Goal: Task Accomplishment & Management: Manage account settings

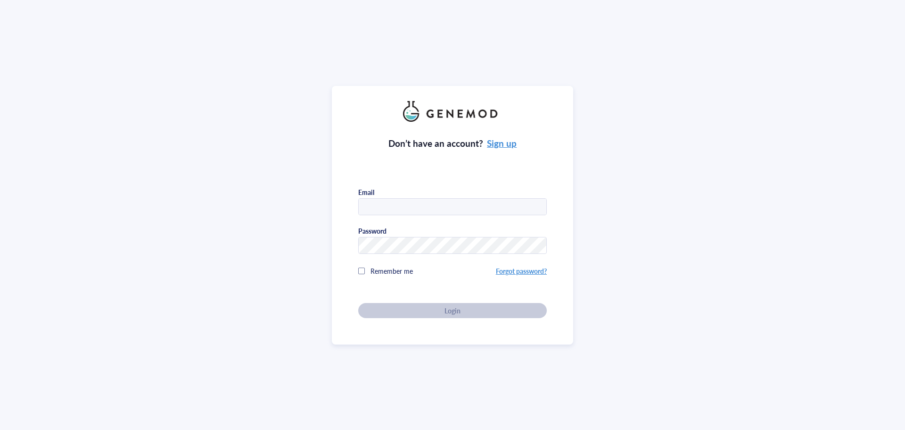
type input "[PERSON_NAME][EMAIL_ADDRESS][DOMAIN_NAME]"
click at [446, 314] on div "Don’t have an account? Sign up Email [PERSON_NAME][EMAIL_ADDRESS][DOMAIN_NAME] …" at bounding box center [452, 220] width 189 height 196
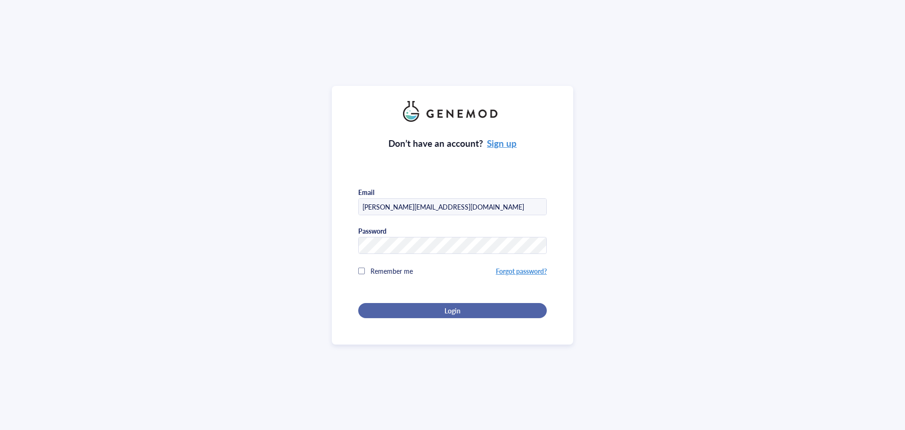
click at [449, 310] on span "Login" at bounding box center [453, 310] width 16 height 8
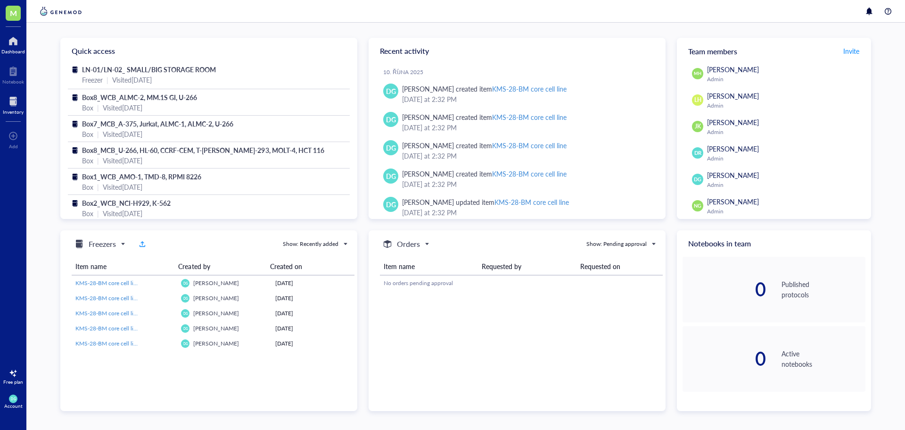
click at [12, 106] on div at bounding box center [13, 101] width 21 height 15
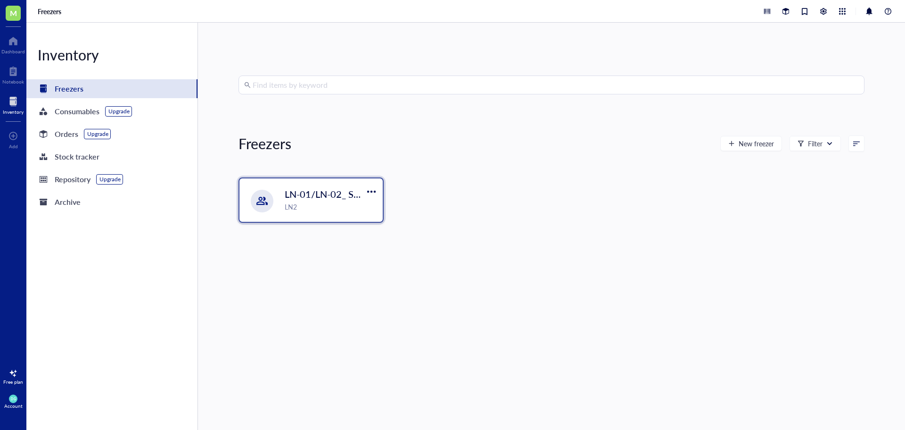
click at [324, 208] on div "LN2" at bounding box center [331, 206] width 92 height 10
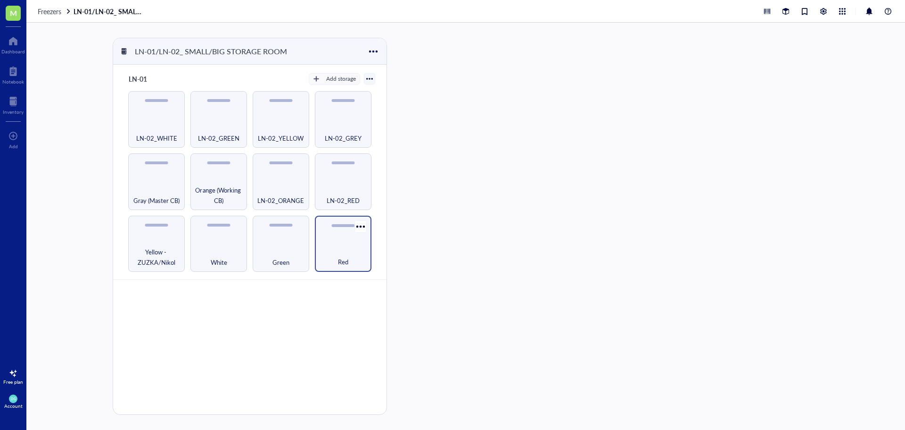
click at [344, 248] on div "Red" at bounding box center [343, 256] width 47 height 21
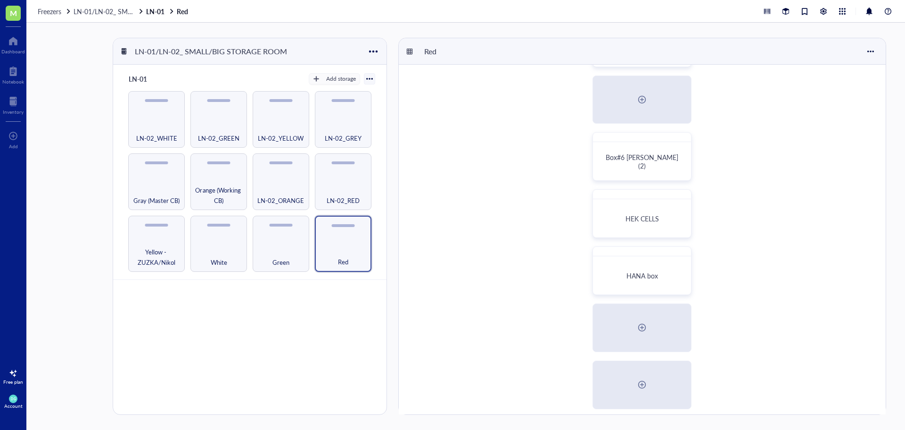
scroll to position [236, 0]
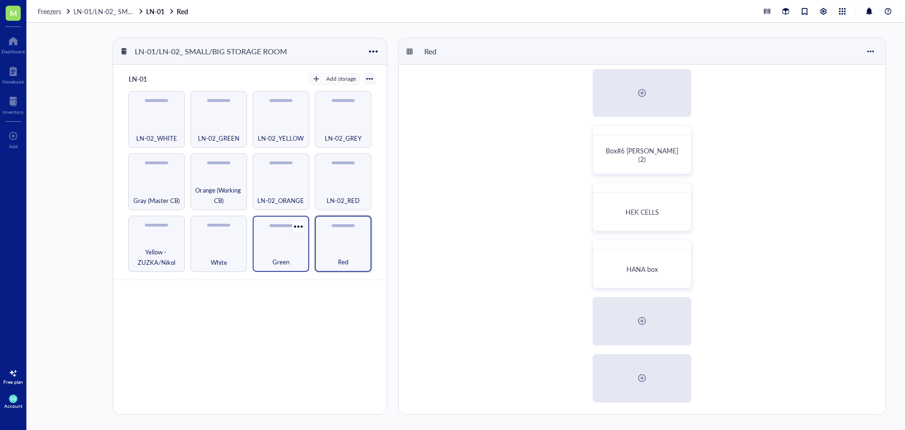
click at [284, 256] on div "Green" at bounding box center [280, 256] width 47 height 21
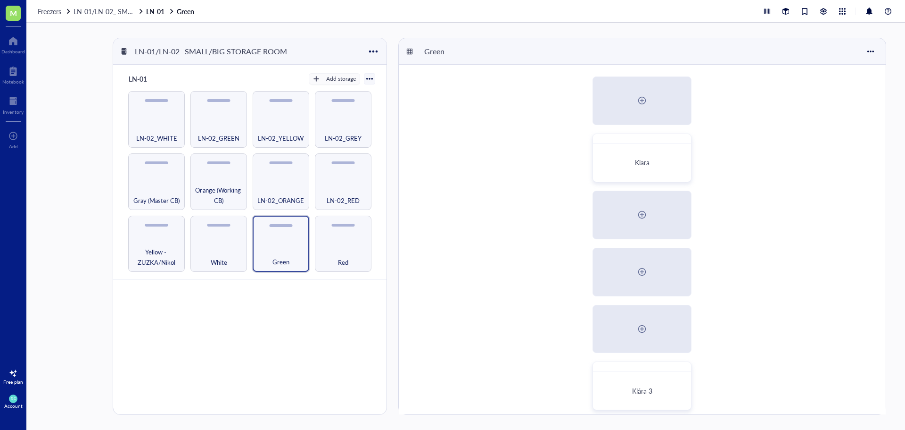
scroll to position [236, 0]
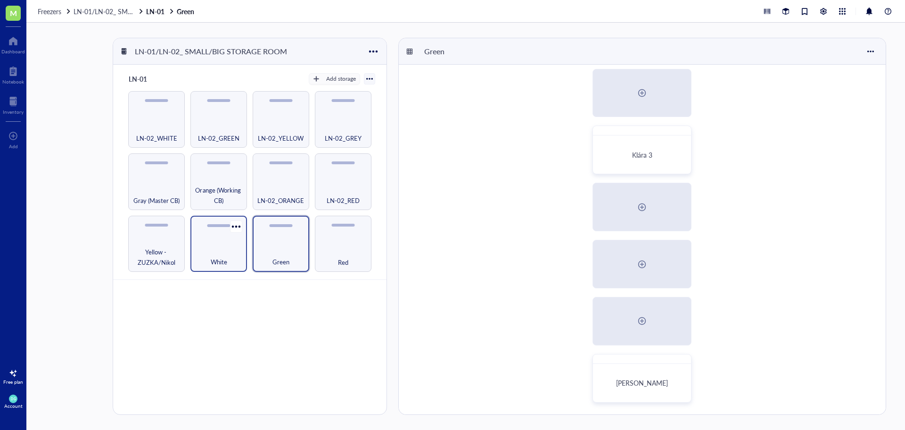
click at [211, 251] on div "White" at bounding box center [218, 256] width 47 height 21
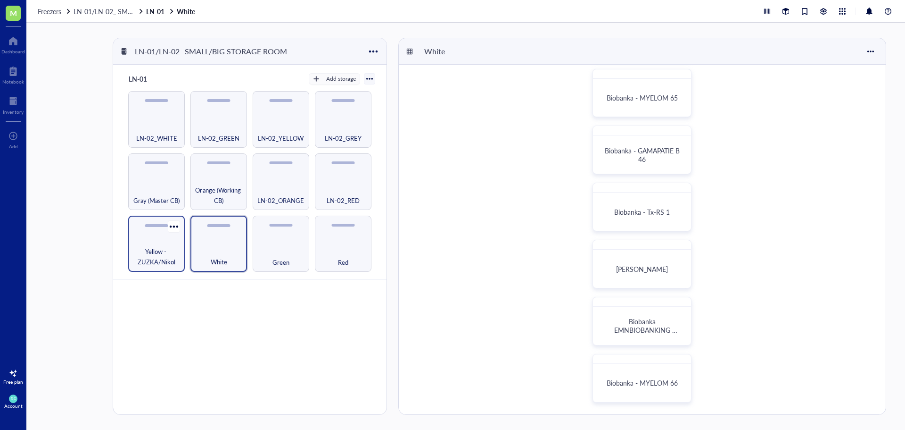
click at [164, 254] on span "Yellow - ZUZKA/Nikol" at bounding box center [156, 256] width 47 height 21
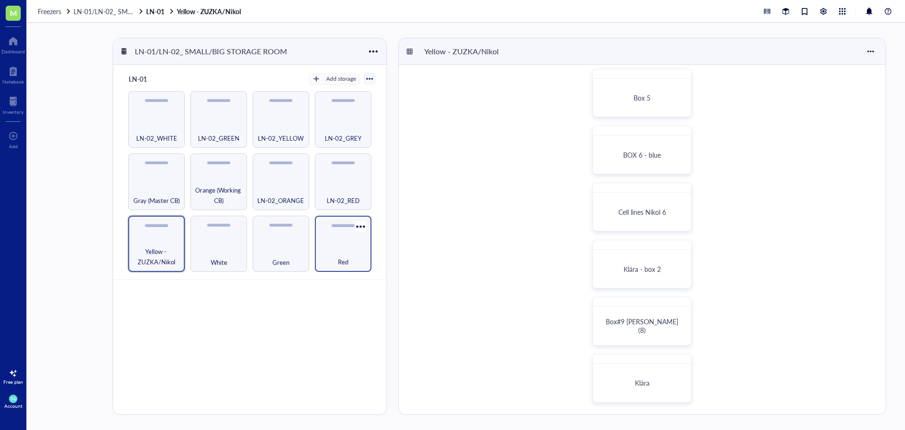
click at [345, 252] on div "Red" at bounding box center [343, 256] width 47 height 21
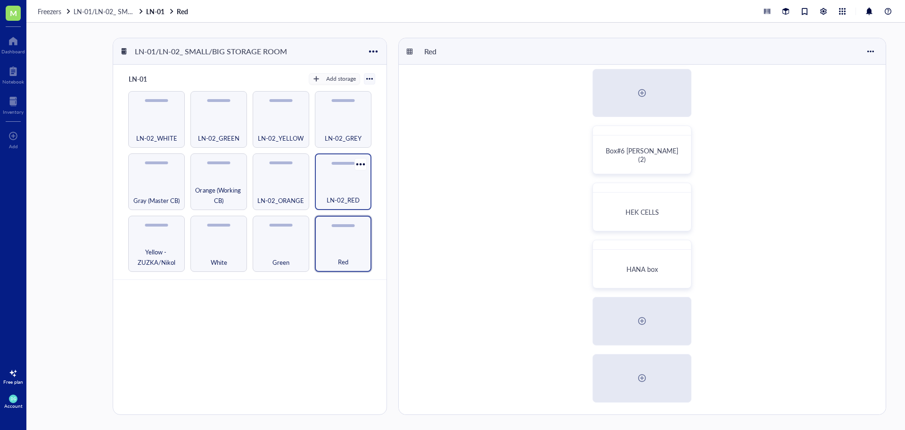
click at [349, 174] on div "LN-02_RED" at bounding box center [343, 181] width 57 height 57
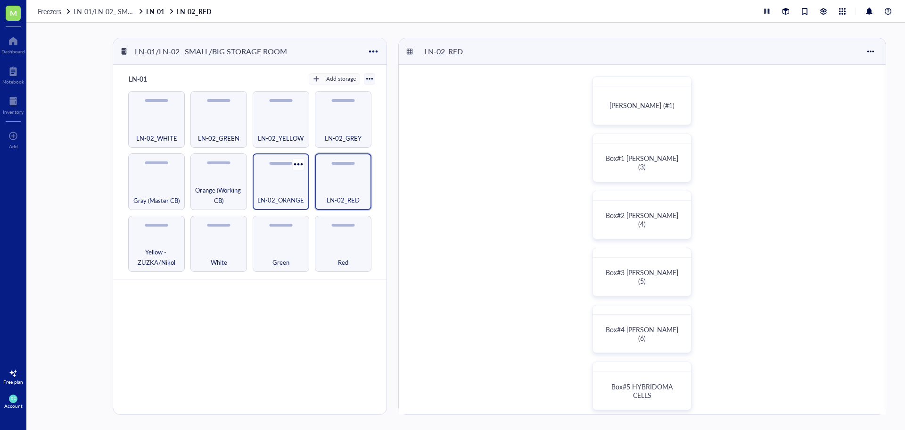
click at [288, 189] on div "LN-02_ORANGE" at bounding box center [280, 194] width 47 height 21
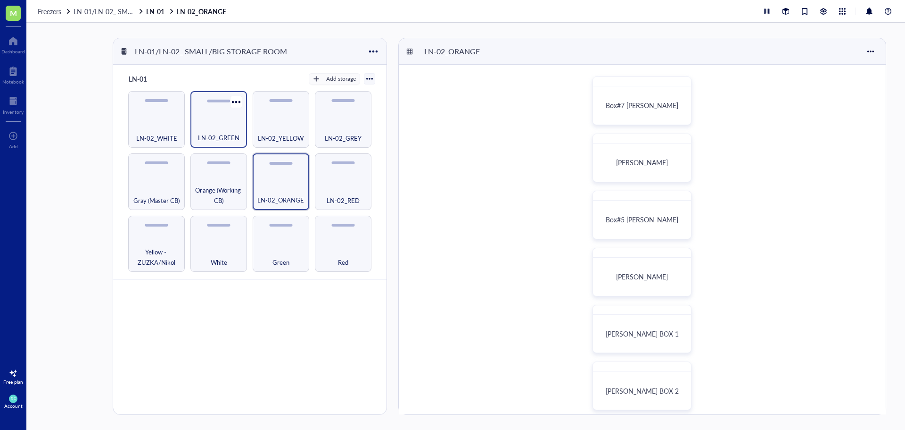
click at [229, 130] on div "LN-02_GREEN" at bounding box center [218, 132] width 47 height 21
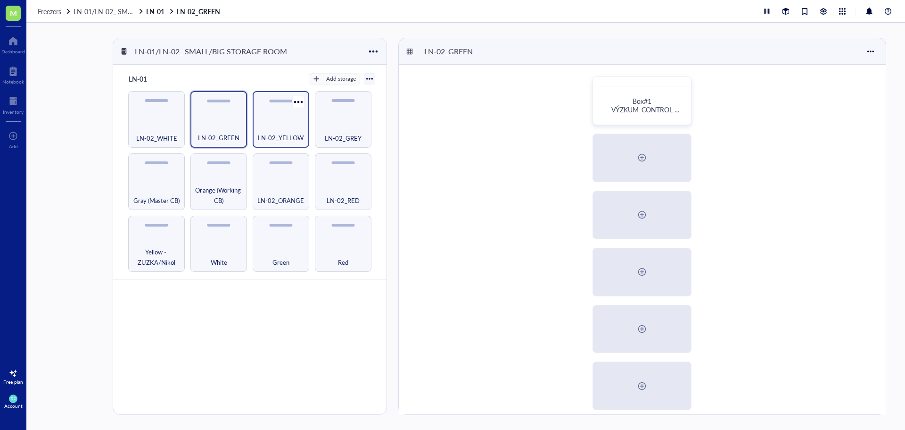
click at [285, 135] on span "LN-02_YELLOW" at bounding box center [281, 137] width 46 height 10
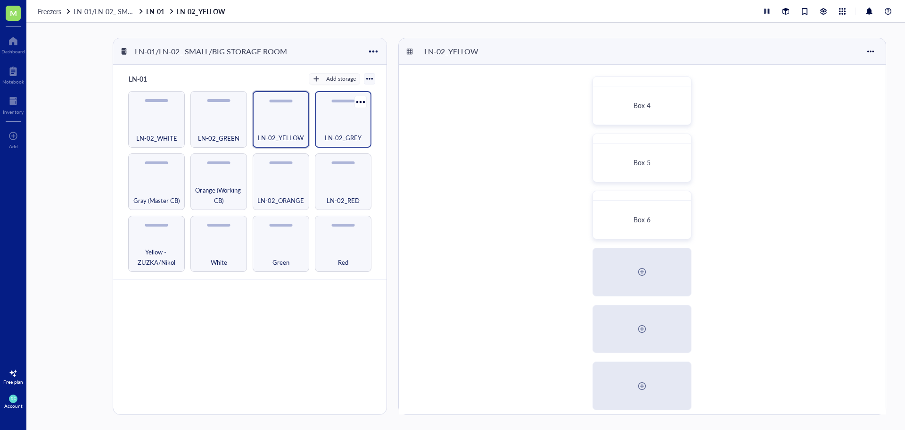
click at [343, 132] on span "LN-02_GREY" at bounding box center [343, 137] width 37 height 10
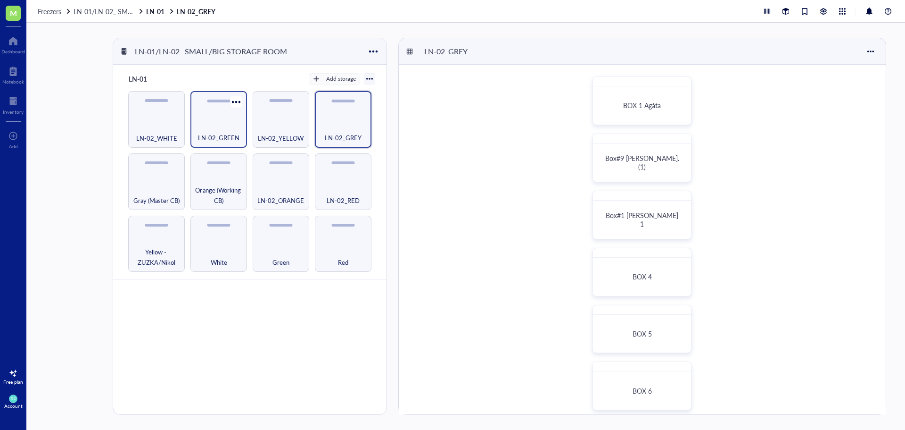
click at [228, 128] on div "LN-02_GREEN" at bounding box center [218, 132] width 47 height 21
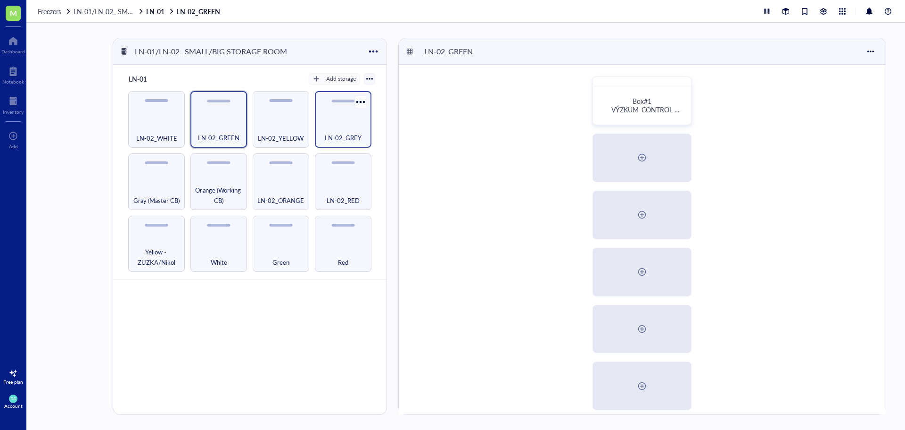
click at [338, 132] on div "LN-02_GREY" at bounding box center [343, 132] width 47 height 21
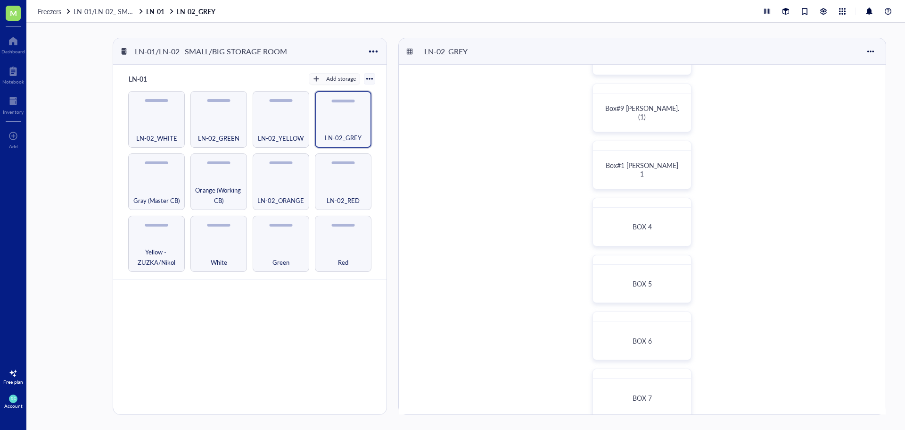
scroll to position [47, 0]
click at [646, 221] on div "BOX 4" at bounding box center [642, 230] width 90 height 30
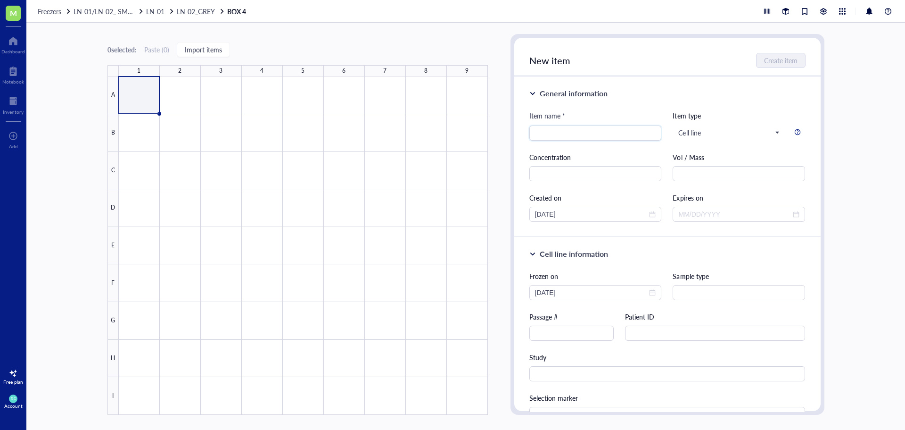
click at [234, 12] on link "BOX 4" at bounding box center [237, 11] width 21 height 8
click at [239, 13] on link "BOX 4" at bounding box center [237, 11] width 21 height 8
click at [192, 14] on span "LN-02_GREY" at bounding box center [196, 11] width 38 height 9
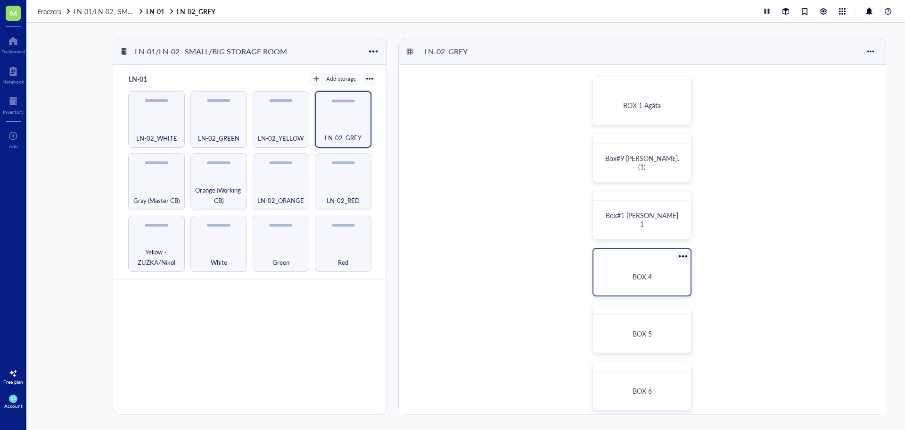
click at [681, 255] on div at bounding box center [683, 256] width 14 height 14
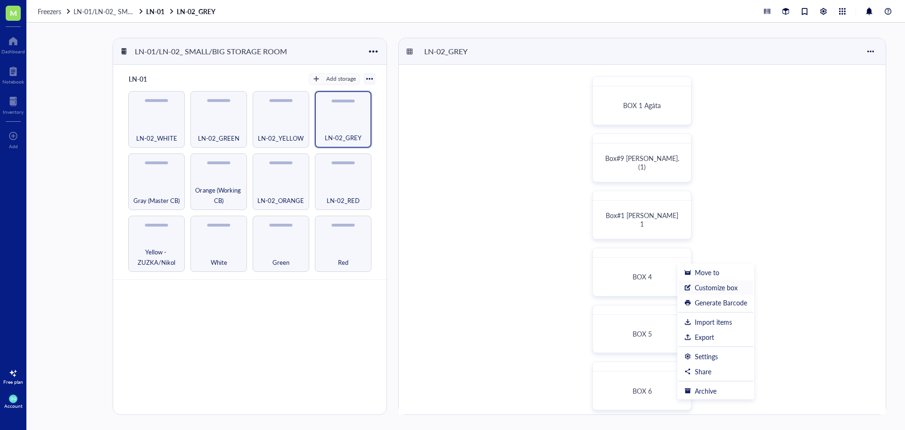
click at [712, 290] on div "Customize box" at bounding box center [716, 287] width 43 height 8
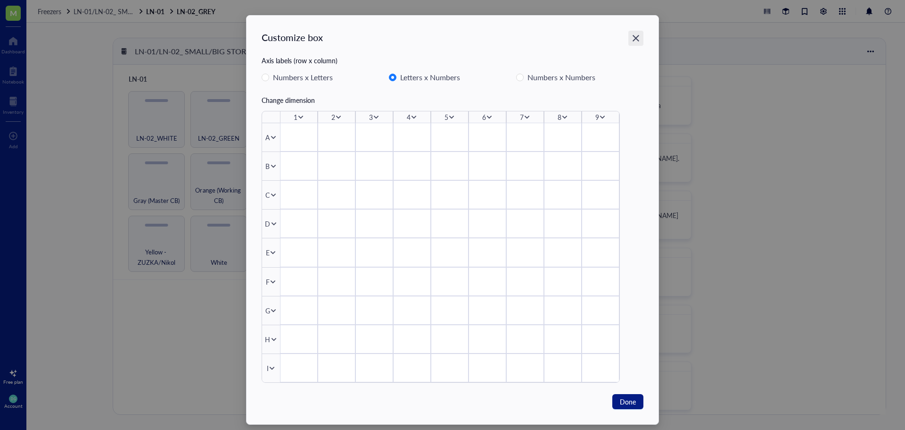
click at [636, 39] on icon "Close" at bounding box center [636, 38] width 9 height 9
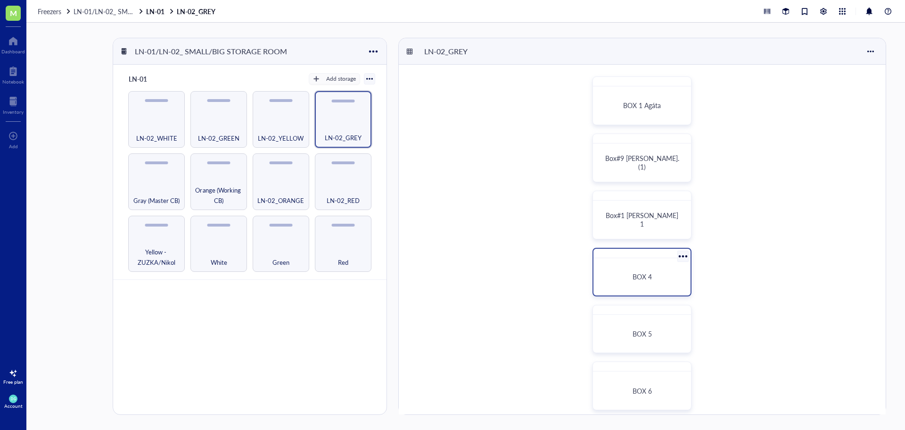
click at [646, 270] on div "BOX 4" at bounding box center [642, 277] width 90 height 30
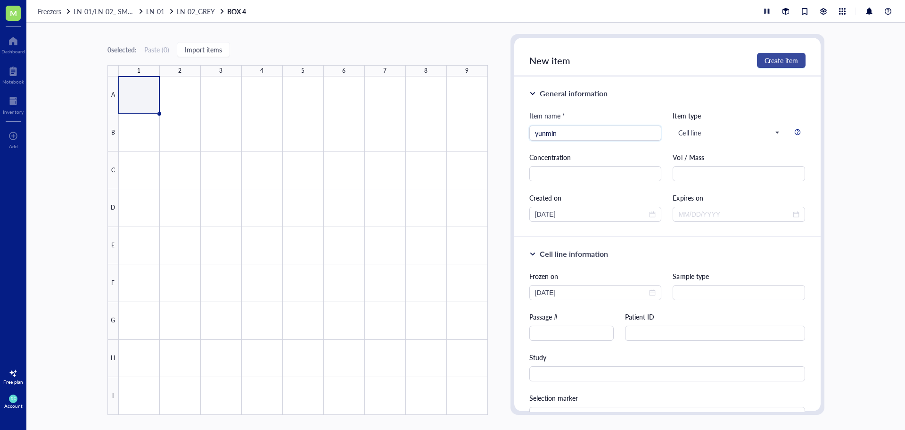
type input "yunmin"
click at [778, 62] on span "Create item" at bounding box center [781, 61] width 33 height 8
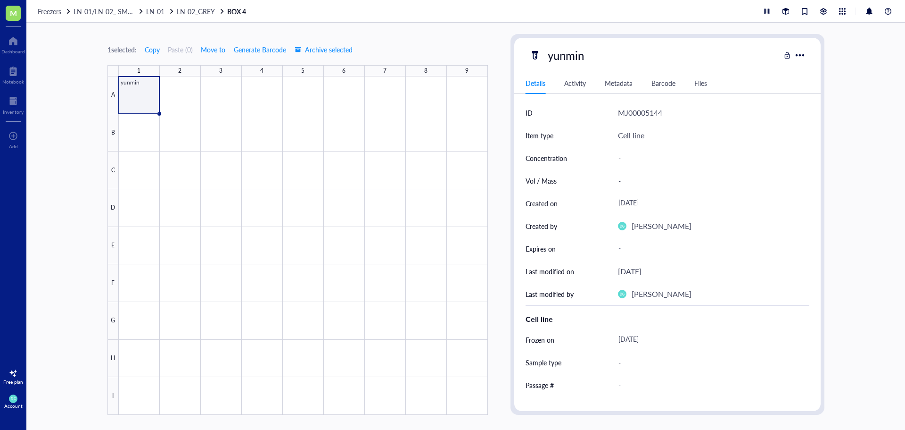
click at [140, 110] on div at bounding box center [303, 245] width 369 height 338
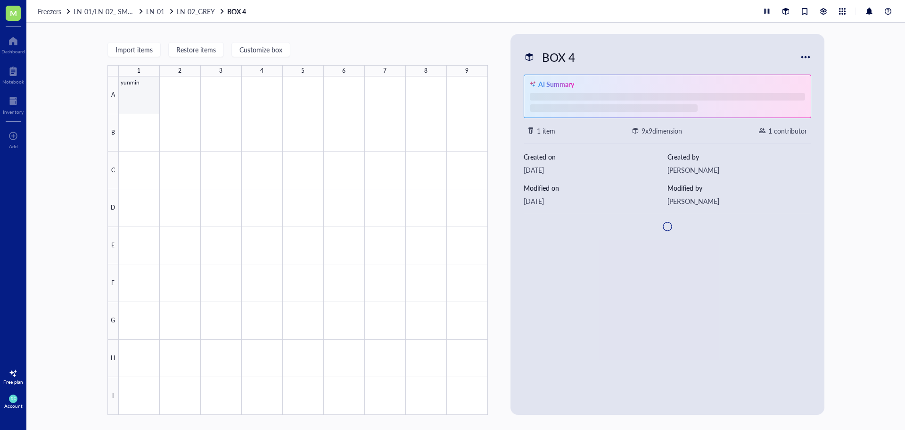
click at [140, 104] on div at bounding box center [303, 245] width 369 height 338
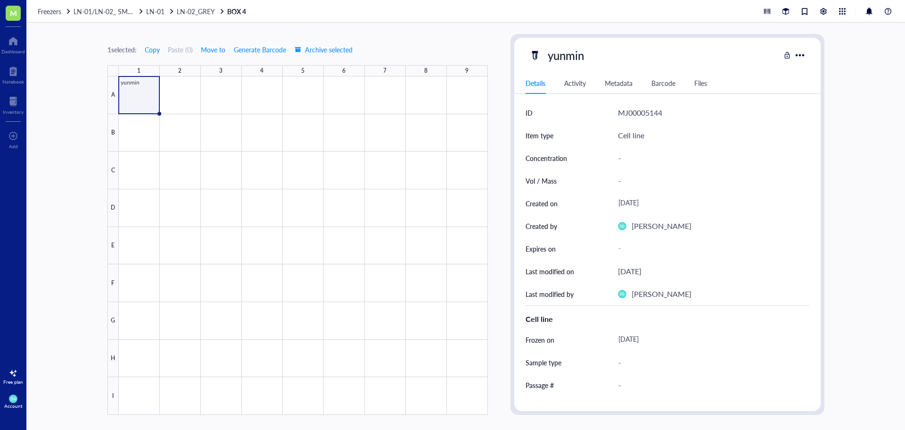
click at [138, 86] on div at bounding box center [303, 245] width 369 height 338
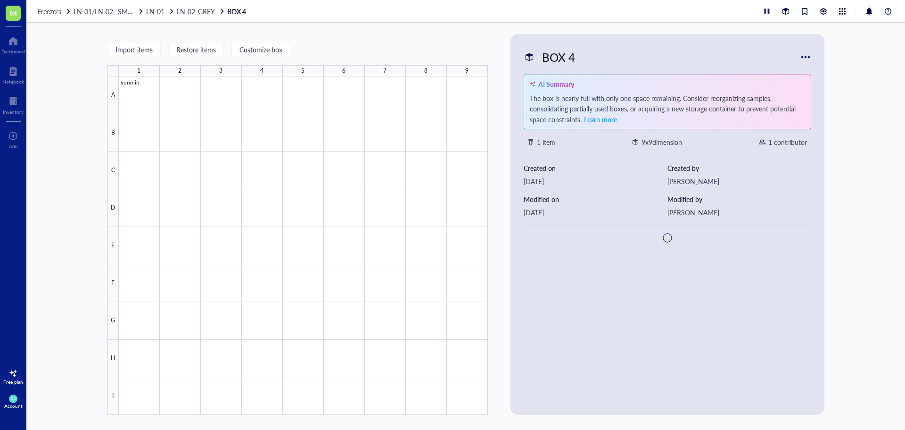
click at [563, 57] on div "BOX 4" at bounding box center [558, 57] width 41 height 20
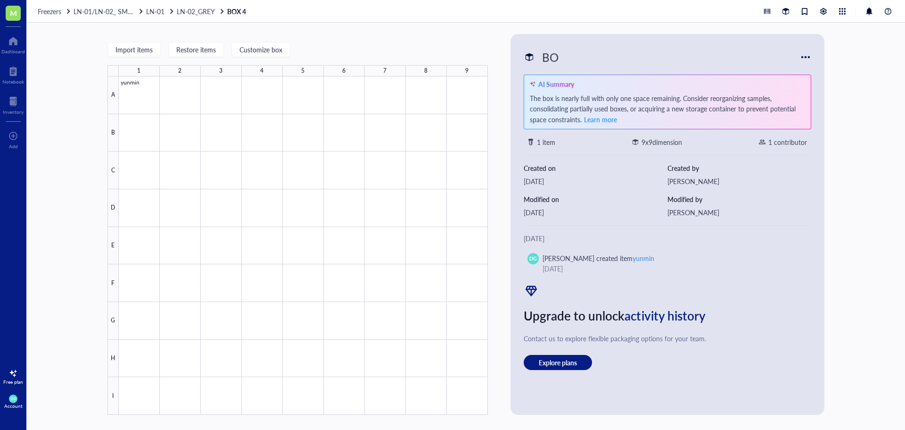
type input "B"
type input "Yunmin group"
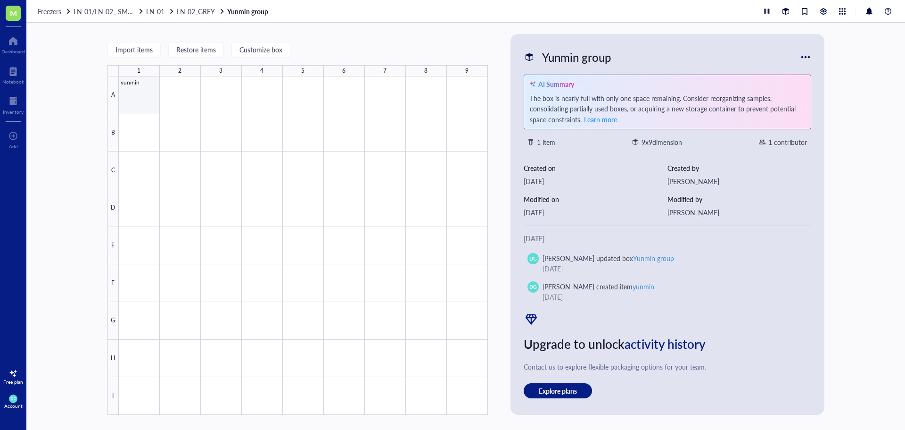
click at [135, 95] on div at bounding box center [303, 245] width 369 height 338
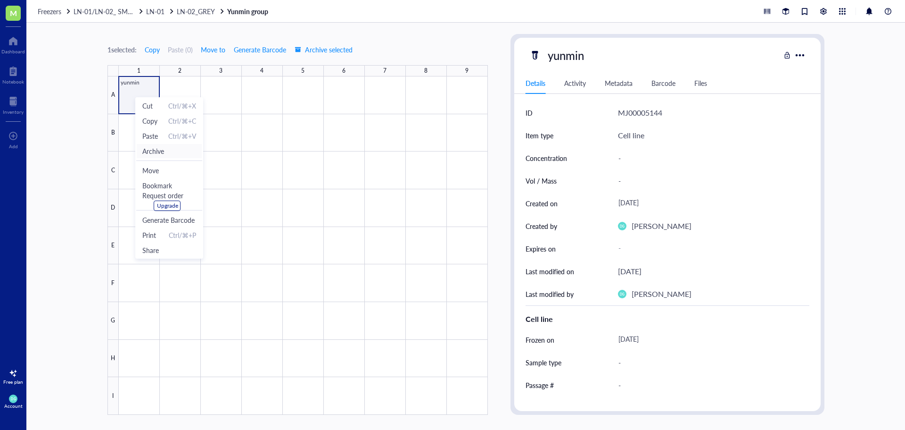
click at [164, 149] on span "Archive" at bounding box center [153, 151] width 22 height 10
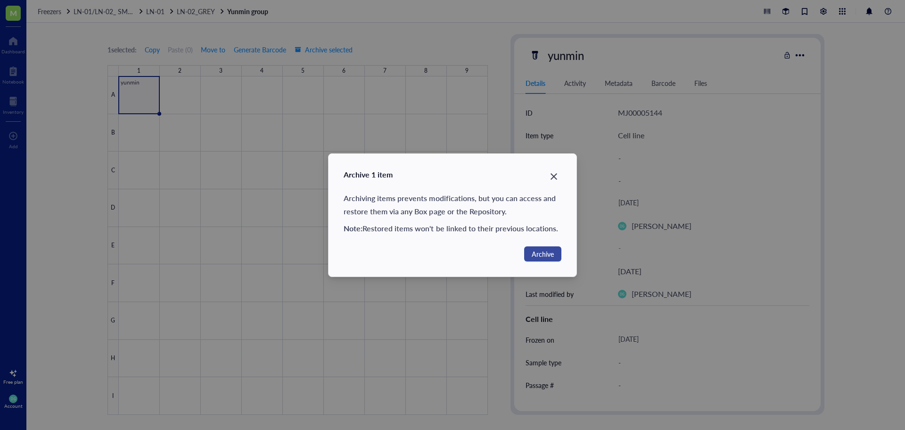
click at [535, 257] on span "Archive" at bounding box center [543, 253] width 22 height 10
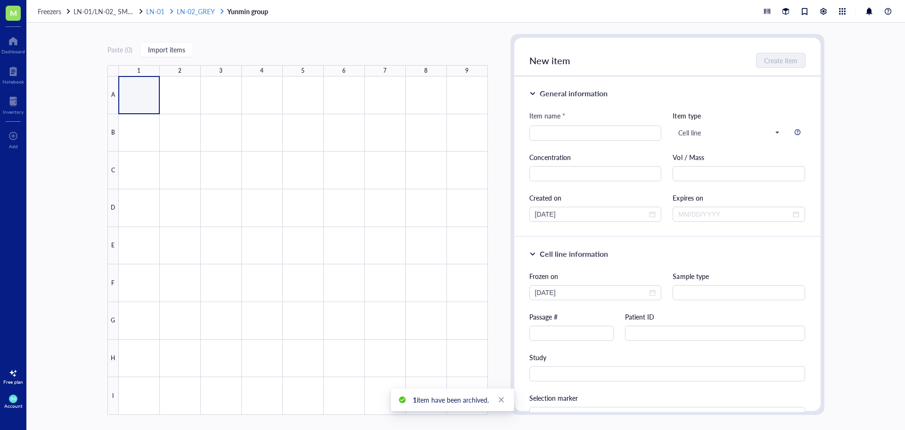
click at [189, 12] on span "LN-02_GREY" at bounding box center [196, 11] width 38 height 9
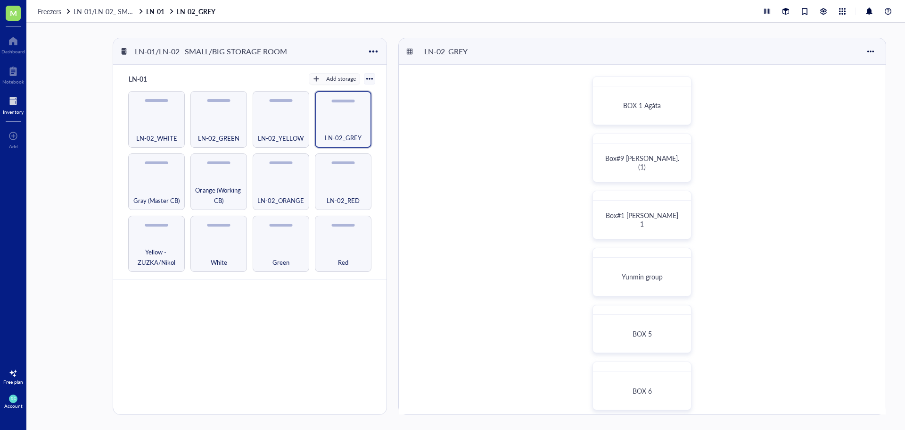
click at [10, 100] on div at bounding box center [13, 101] width 21 height 15
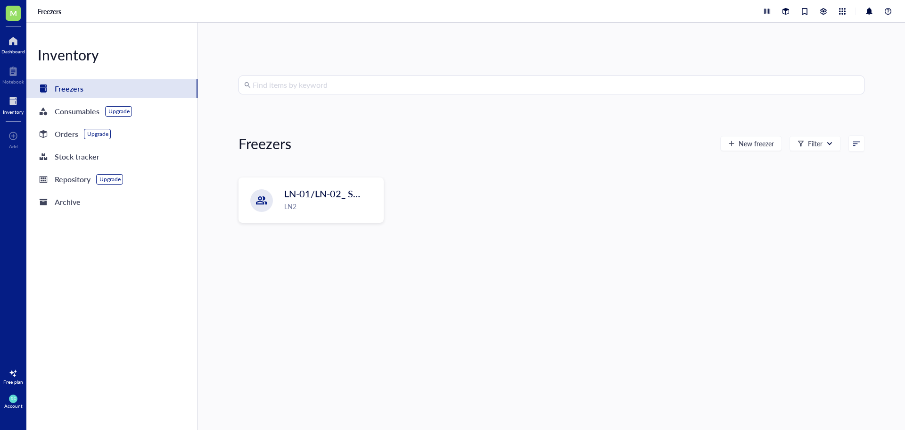
click at [13, 47] on div at bounding box center [13, 40] width 24 height 15
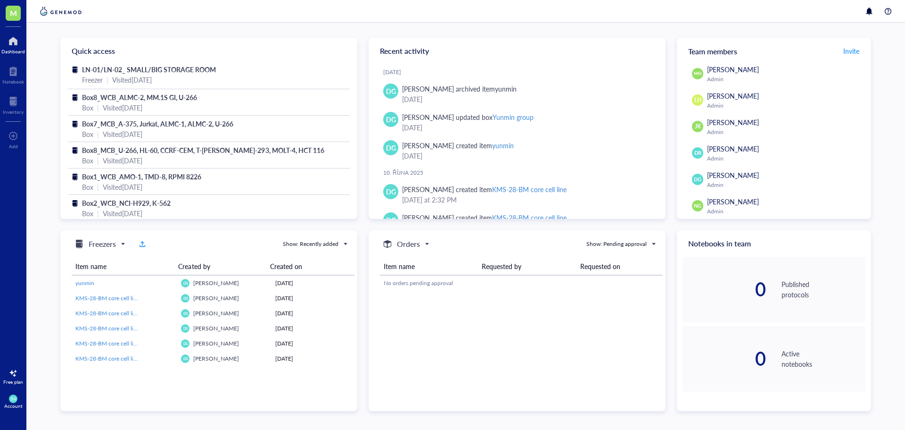
click at [837, 87] on div "[PERSON_NAME] Admin LH [PERSON_NAME] Admin JK [PERSON_NAME] Admin [PERSON_NAME]…" at bounding box center [774, 176] width 194 height 224
click at [735, 60] on div "Team members Invite" at bounding box center [774, 51] width 194 height 26
click at [851, 51] on span "Invite" at bounding box center [851, 50] width 16 height 9
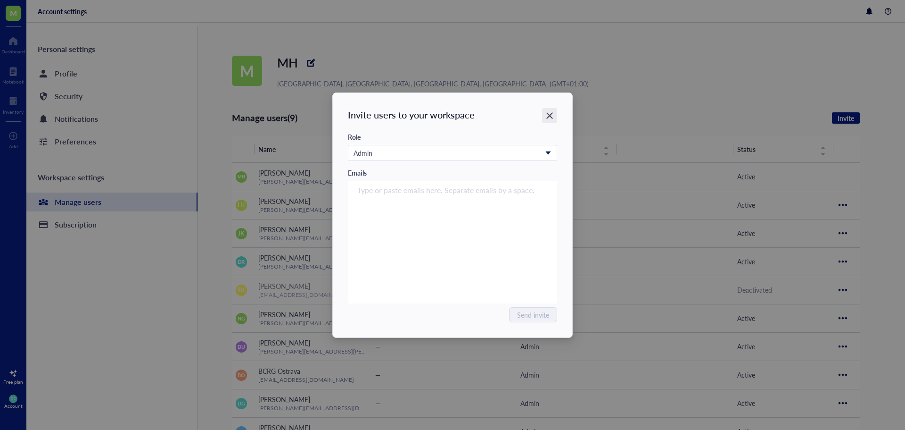
click at [552, 116] on icon "Close" at bounding box center [549, 115] width 9 height 9
